Goal: Transaction & Acquisition: Purchase product/service

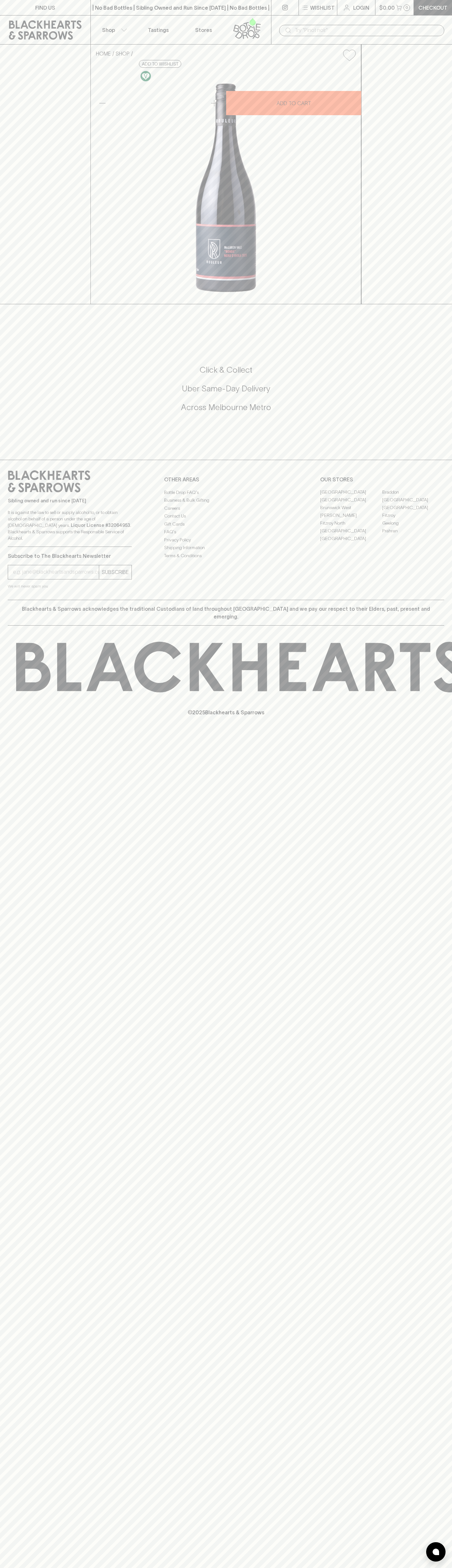
click at [114, 2] on div "| No Bad Bottles | Sibling Owned and Run Since 2006 | No Bad Bottles | Sibling …" at bounding box center [181, 8] width 181 height 16
click at [426, 447] on div "Click & Collect Uber Same-Day Delivery Across Melbourne Metro" at bounding box center [225, 393] width 436 height 108
click at [44, 1567] on html "FIND US | No Bad Bottles | Sibling Owned and Run Since 2006 | No Bad Bottles | …" at bounding box center [226, 784] width 452 height 1568
click at [20, 1424] on div "FIND US | No Bad Bottles | Sibling Owned and Run Since 2006 | No Bad Bottles | …" at bounding box center [226, 784] width 452 height 1568
